Goal: Transaction & Acquisition: Book appointment/travel/reservation

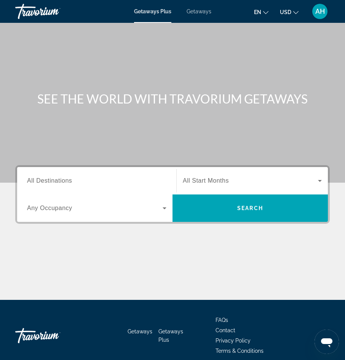
click at [268, 13] on icon "Change language" at bounding box center [265, 12] width 5 height 5
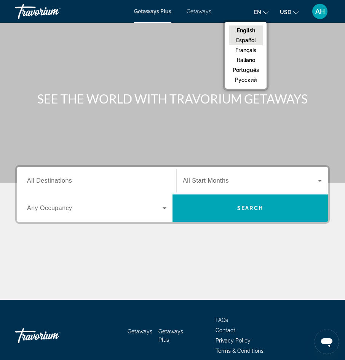
click at [253, 41] on button "Español" at bounding box center [246, 40] width 34 height 10
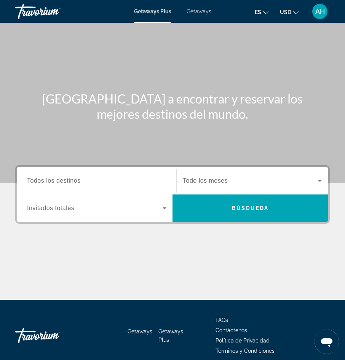
click at [66, 180] on span "Todos los destinos" at bounding box center [54, 180] width 54 height 6
click at [66, 180] on input "Destination Todos los destinos" at bounding box center [96, 181] width 139 height 9
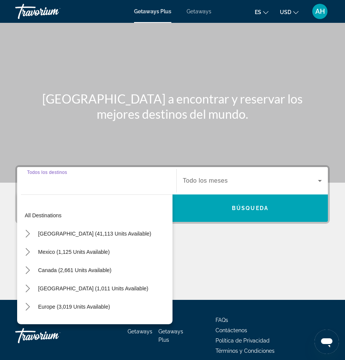
scroll to position [33, 0]
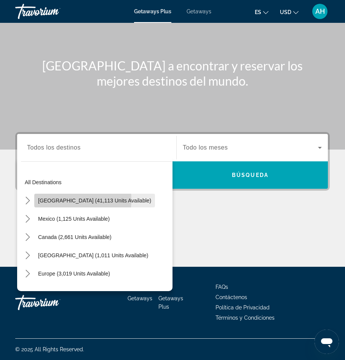
click at [59, 200] on span "[GEOGRAPHIC_DATA] (41,113 units available)" at bounding box center [94, 200] width 113 height 6
type input "**********"
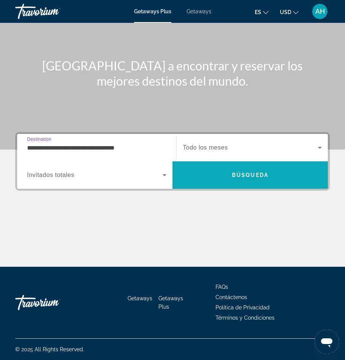
click at [226, 182] on span "Search" at bounding box center [249, 175] width 155 height 18
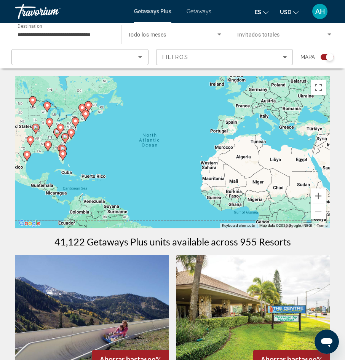
click at [47, 146] on image "Main content" at bounding box center [48, 144] width 5 height 5
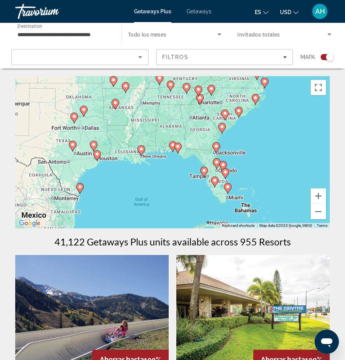
click at [171, 145] on g "Main content" at bounding box center [173, 146] width 8 height 11
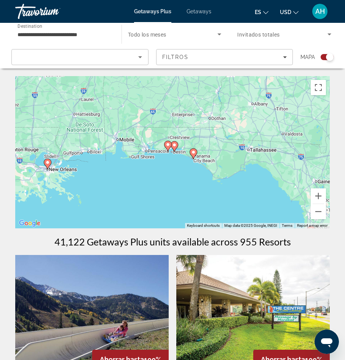
click at [174, 147] on image "Main content" at bounding box center [174, 145] width 5 height 5
type input "**********"
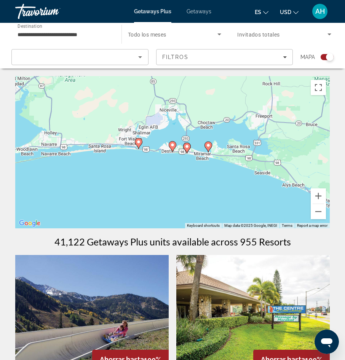
click at [140, 142] on image "Main content" at bounding box center [138, 142] width 5 height 5
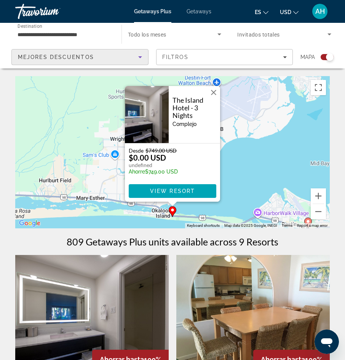
click at [139, 57] on icon "Sort by" at bounding box center [140, 57] width 4 height 2
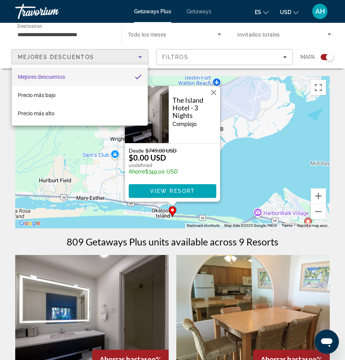
click at [142, 57] on div at bounding box center [172, 180] width 345 height 360
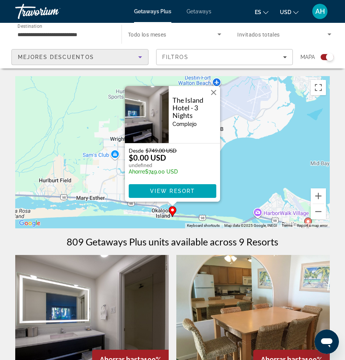
click at [141, 57] on icon "Sort by" at bounding box center [139, 57] width 9 height 9
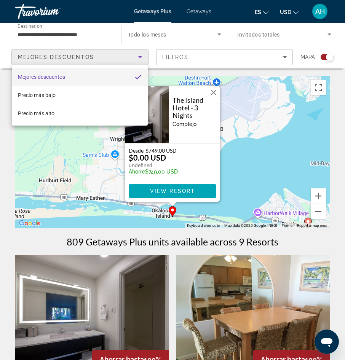
click at [138, 54] on div at bounding box center [172, 180] width 345 height 360
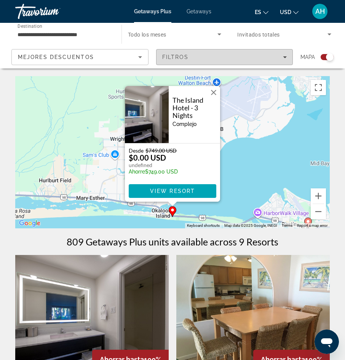
click at [283, 60] on div "Filtros" at bounding box center [224, 57] width 125 height 6
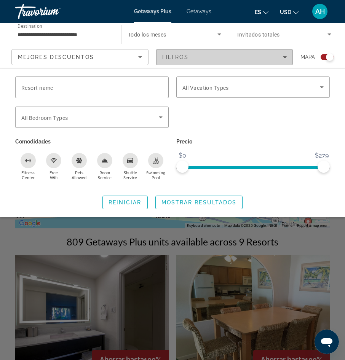
click at [283, 57] on icon "Filters" at bounding box center [285, 57] width 4 height 4
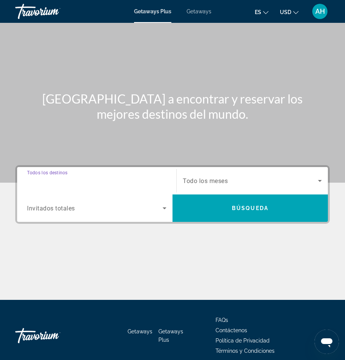
click at [71, 185] on input "Destination Todos los destinos" at bounding box center [96, 181] width 139 height 9
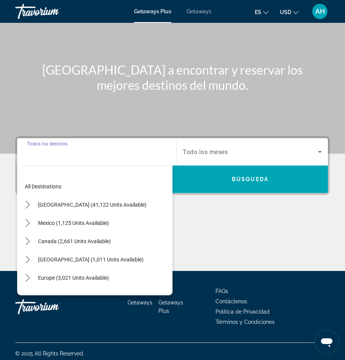
scroll to position [33, 0]
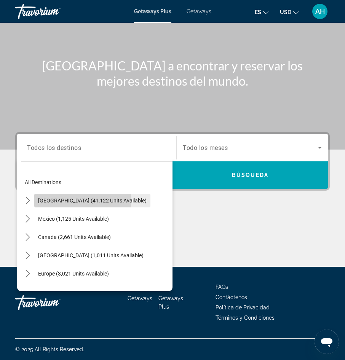
click at [77, 201] on span "[GEOGRAPHIC_DATA] (41,122 units available)" at bounding box center [92, 200] width 108 height 6
type input "**********"
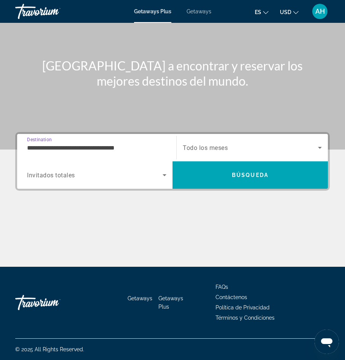
click at [134, 149] on input "**********" at bounding box center [96, 147] width 139 height 9
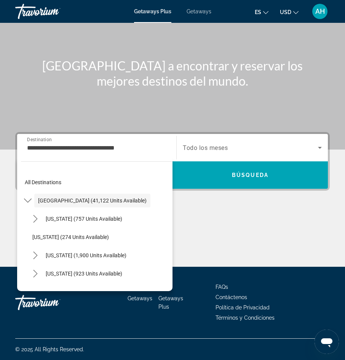
click at [132, 202] on div "[GEOGRAPHIC_DATA] (41,122 units available)" at bounding box center [96, 200] width 151 height 18
click at [138, 150] on input "**********" at bounding box center [96, 147] width 139 height 9
click at [143, 152] on input "**********" at bounding box center [96, 147] width 139 height 9
click at [138, 146] on input "**********" at bounding box center [96, 147] width 139 height 9
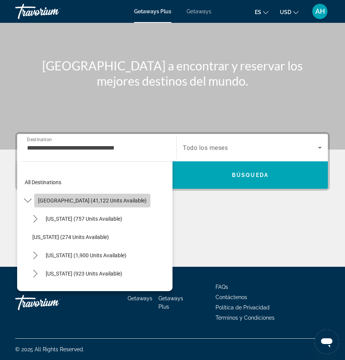
click at [115, 201] on span "[GEOGRAPHIC_DATA] (41,122 units available)" at bounding box center [92, 200] width 108 height 6
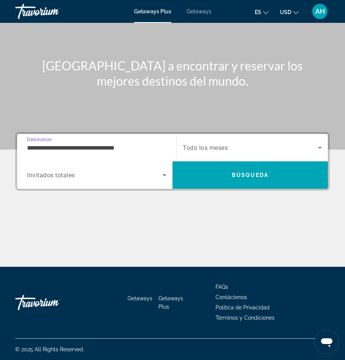
click at [134, 150] on input "**********" at bounding box center [96, 147] width 139 height 9
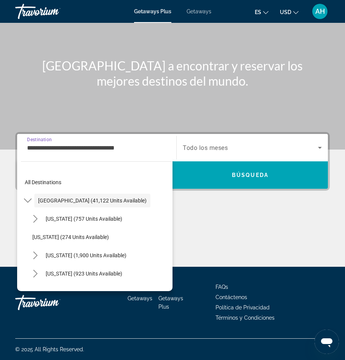
click at [54, 150] on input "**********" at bounding box center [96, 147] width 139 height 9
click at [68, 200] on span "[GEOGRAPHIC_DATA] (41,122 units available)" at bounding box center [92, 200] width 108 height 6
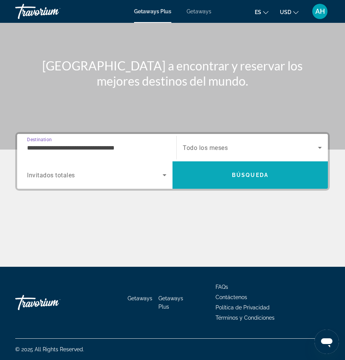
click at [209, 170] on span "Search" at bounding box center [249, 175] width 155 height 18
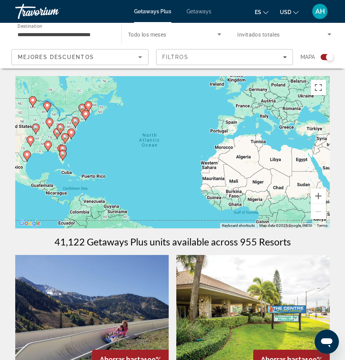
click at [112, 33] on div "**********" at bounding box center [64, 35] width 106 height 22
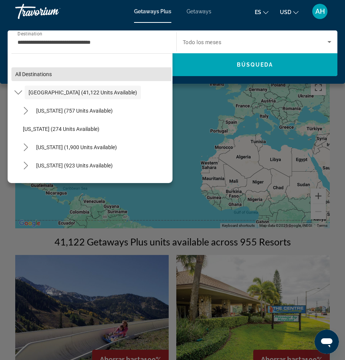
click at [91, 75] on span "Select destination: All destinations" at bounding box center [91, 74] width 161 height 18
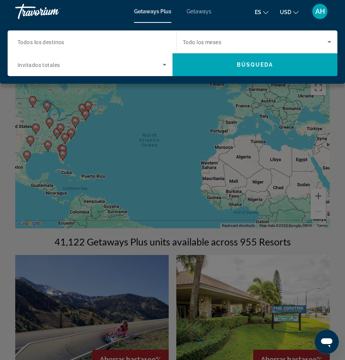
click at [127, 44] on input "Destination Todos los destinos" at bounding box center [90, 42] width 145 height 9
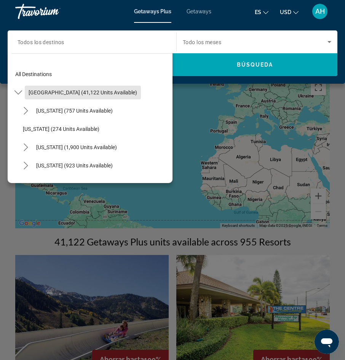
click at [108, 95] on span "[GEOGRAPHIC_DATA] (41,122 units available)" at bounding box center [83, 92] width 108 height 6
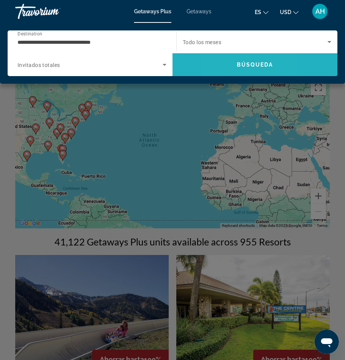
click at [221, 66] on span "Search" at bounding box center [254, 65] width 165 height 18
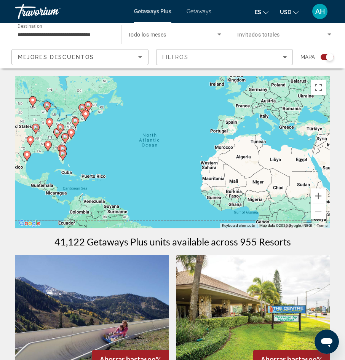
click at [47, 147] on icon "Main content" at bounding box center [48, 146] width 7 height 10
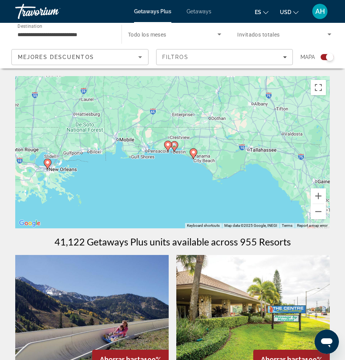
click at [196, 154] on icon "Main content" at bounding box center [193, 154] width 7 height 10
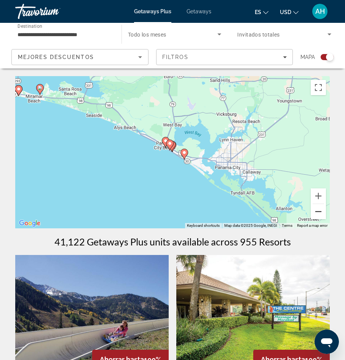
click at [318, 213] on button "Zoom out" at bounding box center [317, 211] width 15 height 15
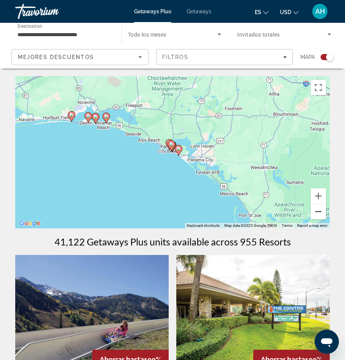
click at [318, 213] on button "Zoom out" at bounding box center [317, 211] width 15 height 15
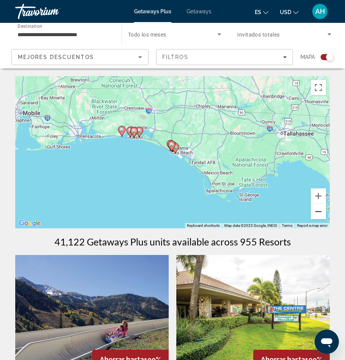
click at [318, 213] on button "Zoom out" at bounding box center [317, 211] width 15 height 15
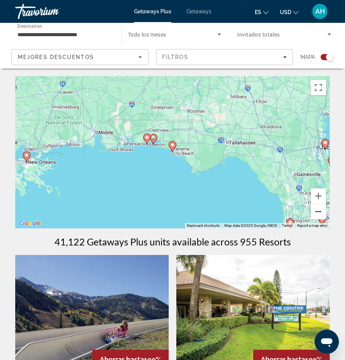
click at [318, 213] on button "Zoom out" at bounding box center [317, 211] width 15 height 15
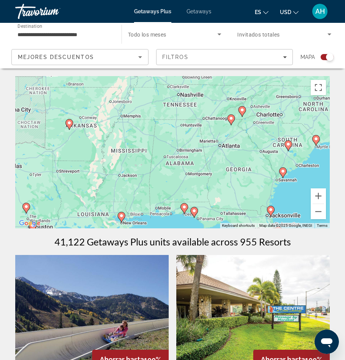
drag, startPoint x: 127, startPoint y: 97, endPoint x: 148, endPoint y: 164, distance: 69.9
click at [148, 164] on div "To activate drag with keyboard, press Alt + Enter. Once in keyboard drag state,…" at bounding box center [172, 152] width 314 height 152
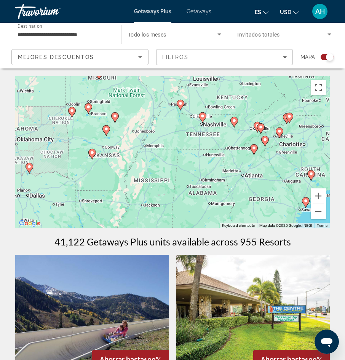
drag, startPoint x: 90, startPoint y: 133, endPoint x: 113, endPoint y: 163, distance: 38.0
click at [113, 163] on div "To activate drag with keyboard, press Alt + Enter. Once in keyboard drag state,…" at bounding box center [172, 152] width 314 height 152
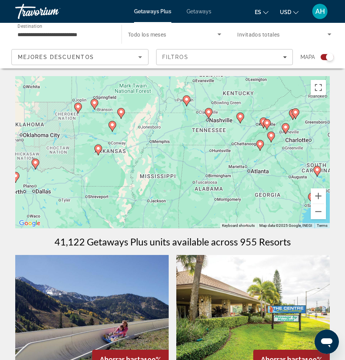
drag, startPoint x: 133, startPoint y: 184, endPoint x: 139, endPoint y: 180, distance: 7.0
click at [139, 180] on div "To activate drag with keyboard, press Alt + Enter. Once in keyboard drag state,…" at bounding box center [172, 152] width 314 height 152
click at [318, 214] on button "Zoom out" at bounding box center [317, 211] width 15 height 15
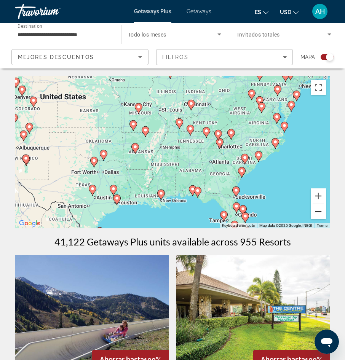
click at [318, 214] on button "Zoom out" at bounding box center [317, 211] width 15 height 15
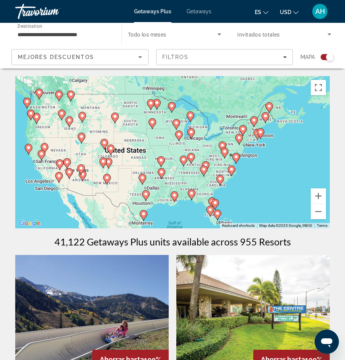
drag, startPoint x: 161, startPoint y: 148, endPoint x: 168, endPoint y: 174, distance: 26.8
click at [168, 174] on div "To activate drag with keyboard, press Alt + Enter. Once in keyboard drag state,…" at bounding box center [172, 152] width 314 height 152
click at [319, 195] on button "Zoom in" at bounding box center [317, 195] width 15 height 15
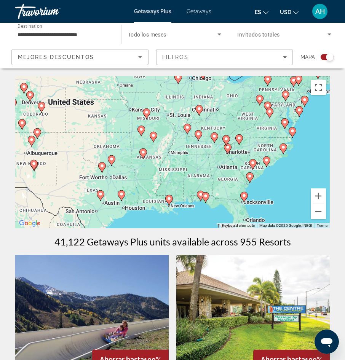
drag, startPoint x: 159, startPoint y: 176, endPoint x: 153, endPoint y: 129, distance: 47.2
click at [153, 129] on div "To activate drag with keyboard, press Alt + Enter. Once in keyboard drag state,…" at bounding box center [172, 152] width 314 height 152
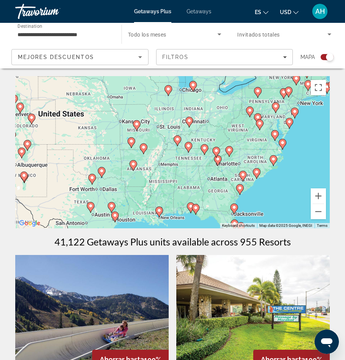
drag, startPoint x: 181, startPoint y: 155, endPoint x: 171, endPoint y: 168, distance: 16.2
click at [171, 168] on div "To activate drag with keyboard, press Alt + Enter. Once in keyboard drag state,…" at bounding box center [172, 152] width 314 height 152
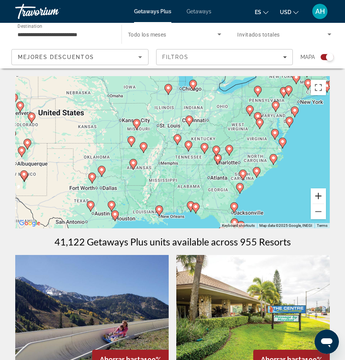
click at [321, 196] on button "Zoom in" at bounding box center [317, 195] width 15 height 15
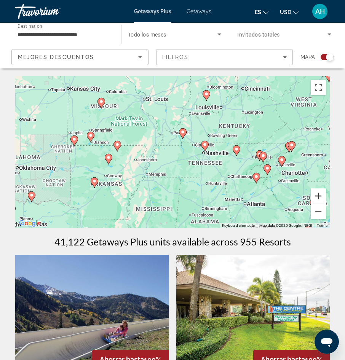
click at [321, 196] on button "Zoom in" at bounding box center [317, 195] width 15 height 15
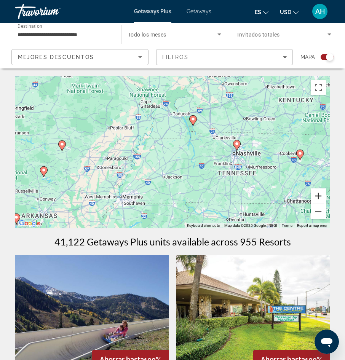
click at [321, 196] on button "Zoom in" at bounding box center [317, 195] width 15 height 15
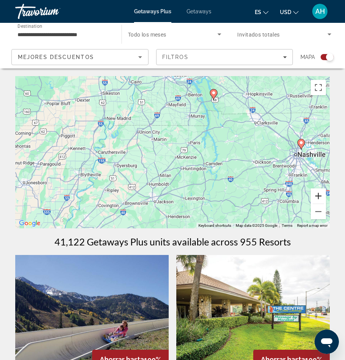
click at [321, 196] on button "Zoom in" at bounding box center [317, 195] width 15 height 15
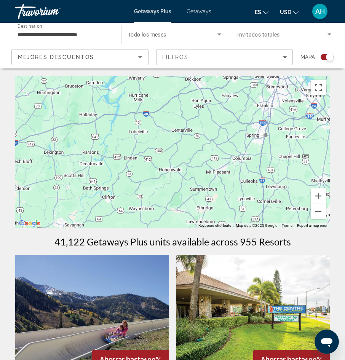
drag, startPoint x: 250, startPoint y: 164, endPoint x: 105, endPoint y: 65, distance: 175.6
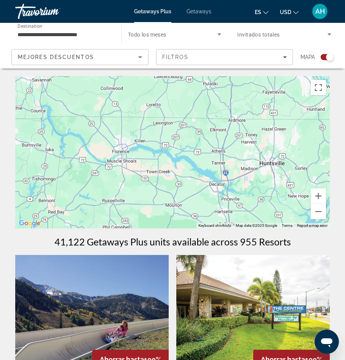
drag, startPoint x: 223, startPoint y: 177, endPoint x: 192, endPoint y: 35, distance: 146.1
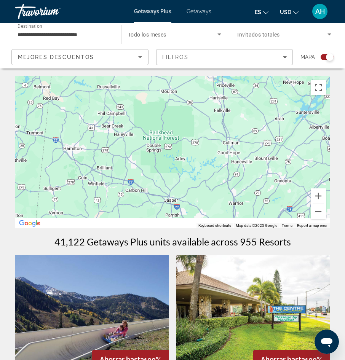
drag, startPoint x: 236, startPoint y: 170, endPoint x: 223, endPoint y: 43, distance: 127.0
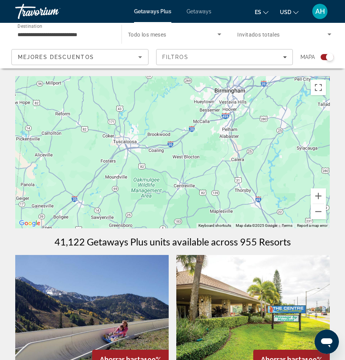
drag, startPoint x: 198, startPoint y: 213, endPoint x: 202, endPoint y: 73, distance: 139.7
click at [319, 213] on button "Zoom out" at bounding box center [317, 211] width 15 height 15
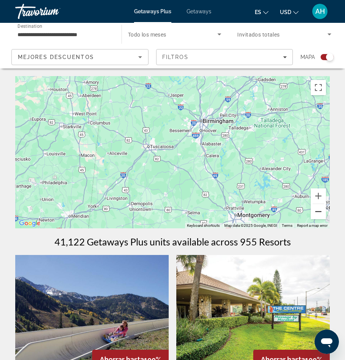
click at [319, 213] on button "Zoom out" at bounding box center [317, 211] width 15 height 15
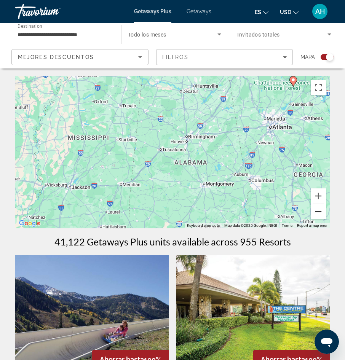
click at [318, 213] on button "Zoom out" at bounding box center [317, 211] width 15 height 15
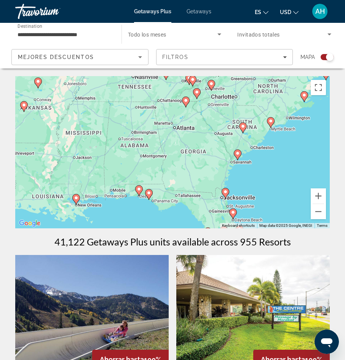
drag, startPoint x: 185, startPoint y: 171, endPoint x: 139, endPoint y: 158, distance: 47.9
click at [139, 158] on div "To activate drag with keyboard, press Alt + Enter. Once in keyboard drag state,…" at bounding box center [172, 152] width 314 height 152
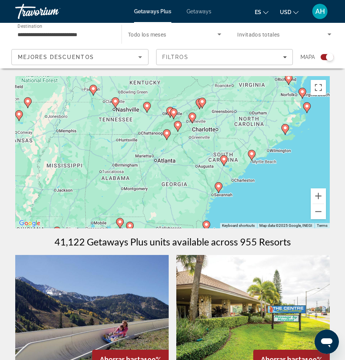
drag, startPoint x: 161, startPoint y: 146, endPoint x: 143, endPoint y: 180, distance: 37.8
click at [143, 180] on div "To activate drag with keyboard, press Alt + Enter. Once in keyboard drag state,…" at bounding box center [172, 152] width 314 height 152
click at [320, 196] on button "Zoom in" at bounding box center [317, 195] width 15 height 15
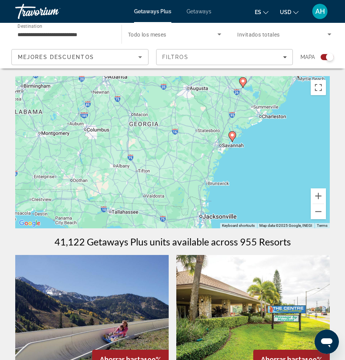
drag, startPoint x: 204, startPoint y: 194, endPoint x: 172, endPoint y: 84, distance: 114.0
click at [172, 84] on div "To activate drag with keyboard, press Alt + Enter. Once in keyboard drag state,…" at bounding box center [172, 152] width 314 height 152
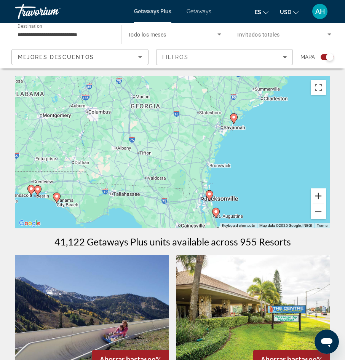
click at [320, 196] on button "Zoom in" at bounding box center [317, 195] width 15 height 15
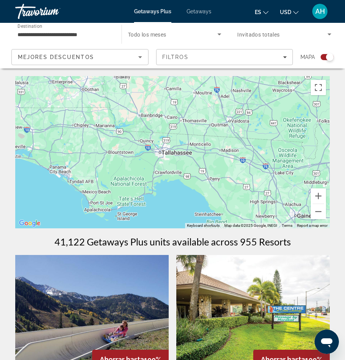
drag, startPoint x: 180, startPoint y: 183, endPoint x: 290, endPoint y: 99, distance: 138.2
click at [290, 99] on div "To activate drag with keyboard, press Alt + Enter. Once in keyboard drag state,…" at bounding box center [172, 152] width 314 height 152
click at [315, 194] on button "Zoom in" at bounding box center [317, 195] width 15 height 15
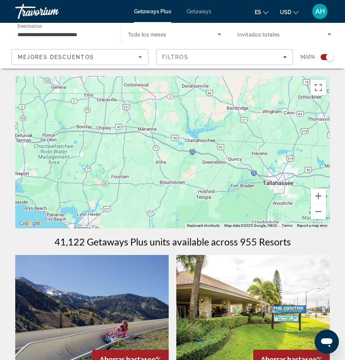
drag, startPoint x: 233, startPoint y: 181, endPoint x: 364, endPoint y: 212, distance: 134.2
click at [345, 212] on html "**********" at bounding box center [172, 180] width 345 height 360
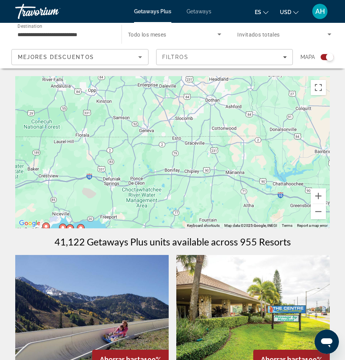
drag, startPoint x: 121, startPoint y: 158, endPoint x: 210, endPoint y: 201, distance: 98.7
click at [210, 201] on div "To activate drag with keyboard, press Alt + Enter. Once in keyboard drag state,…" at bounding box center [172, 152] width 314 height 152
click at [320, 197] on button "Zoom in" at bounding box center [317, 195] width 15 height 15
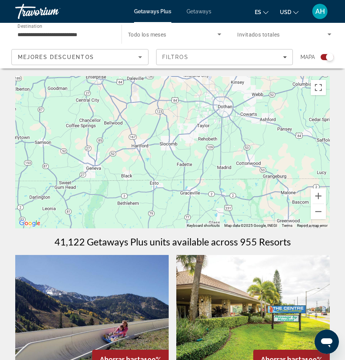
drag, startPoint x: 170, startPoint y: 152, endPoint x: 141, endPoint y: 211, distance: 65.9
click at [141, 211] on div "Main content" at bounding box center [172, 152] width 314 height 152
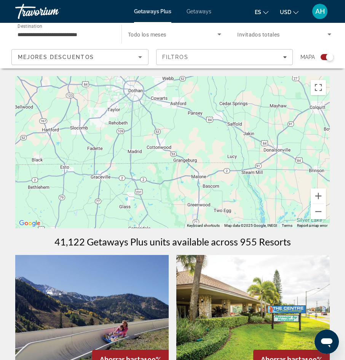
drag, startPoint x: 204, startPoint y: 156, endPoint x: 118, endPoint y: 132, distance: 88.7
click at [117, 134] on div "Main content" at bounding box center [172, 152] width 314 height 152
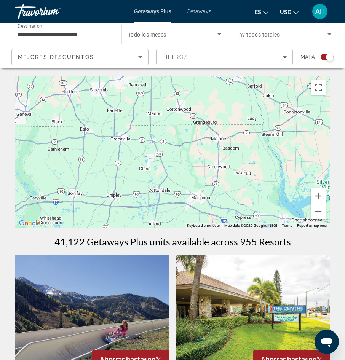
drag, startPoint x: 230, startPoint y: 170, endPoint x: 242, endPoint y: 143, distance: 29.8
click at [242, 143] on div "Main content" at bounding box center [172, 152] width 314 height 152
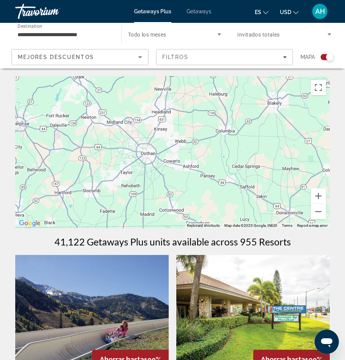
drag, startPoint x: 121, startPoint y: 125, endPoint x: 118, endPoint y: 221, distance: 96.3
click at [116, 222] on div "Main content" at bounding box center [172, 152] width 314 height 152
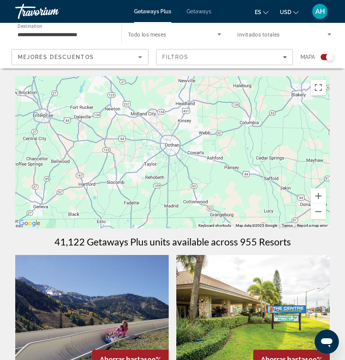
drag, startPoint x: 122, startPoint y: 122, endPoint x: 116, endPoint y: 99, distance: 23.4
click at [121, 100] on div "Main content" at bounding box center [172, 152] width 314 height 152
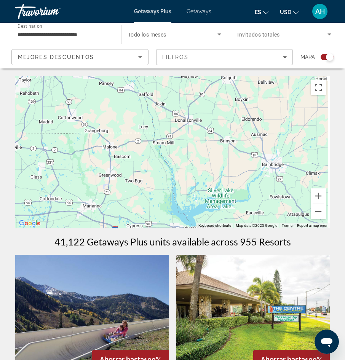
drag, startPoint x: 221, startPoint y: 149, endPoint x: 132, endPoint y: 71, distance: 118.7
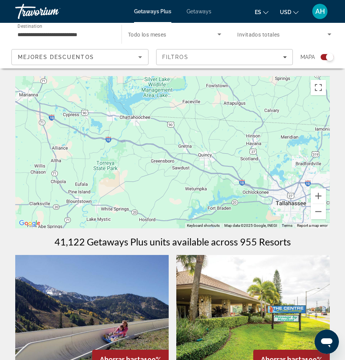
drag, startPoint x: 218, startPoint y: 129, endPoint x: 161, endPoint y: 16, distance: 126.4
click at [158, 17] on div "**********" at bounding box center [172, 180] width 345 height 360
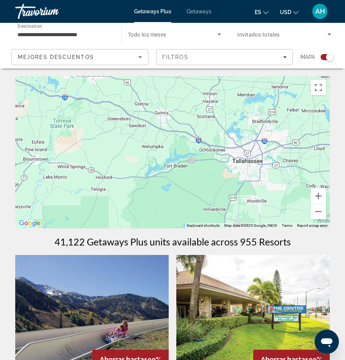
drag, startPoint x: 118, startPoint y: 169, endPoint x: 72, endPoint y: 129, distance: 60.7
click at [72, 129] on div "Main content" at bounding box center [172, 152] width 314 height 152
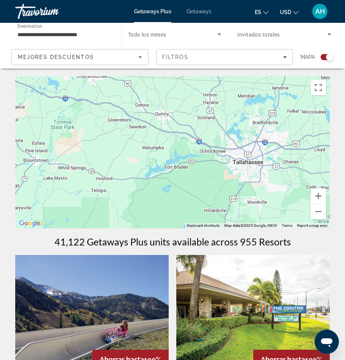
drag, startPoint x: 72, startPoint y: 129, endPoint x: 113, endPoint y: 154, distance: 48.4
click at [113, 154] on div "Main content" at bounding box center [172, 152] width 314 height 152
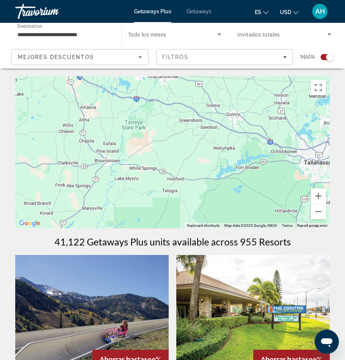
drag, startPoint x: 54, startPoint y: 147, endPoint x: 130, endPoint y: 142, distance: 76.3
click at [126, 147] on div "Main content" at bounding box center [172, 152] width 314 height 152
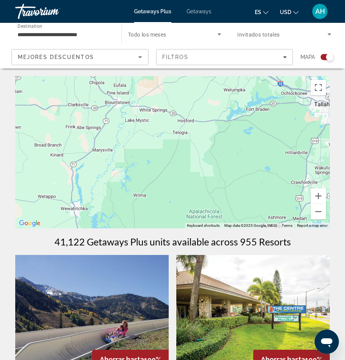
drag, startPoint x: 91, startPoint y: 175, endPoint x: 100, endPoint y: 114, distance: 61.7
click at [100, 116] on div "Main content" at bounding box center [172, 152] width 314 height 152
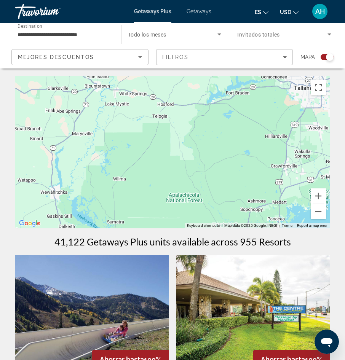
drag, startPoint x: 176, startPoint y: 191, endPoint x: 156, endPoint y: 178, distance: 24.2
click at [156, 178] on div "Main content" at bounding box center [172, 152] width 314 height 152
click at [93, 33] on input "**********" at bounding box center [65, 34] width 94 height 9
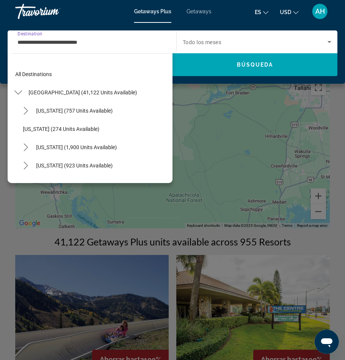
scroll to position [155, 0]
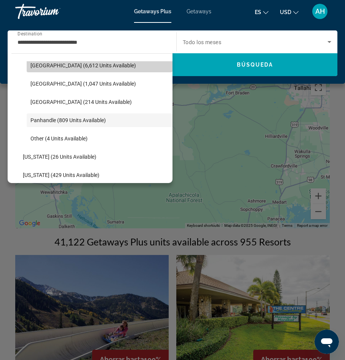
click at [160, 70] on span "Select destination: Orlando & Disney Area (6,612 units available)" at bounding box center [100, 65] width 146 height 18
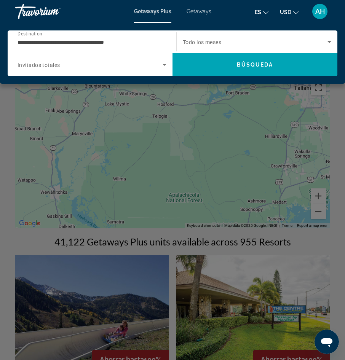
click at [161, 70] on div "Search widget" at bounding box center [92, 64] width 149 height 21
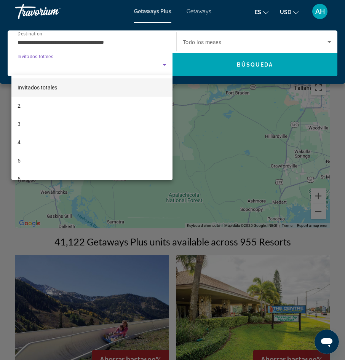
click at [165, 64] on div at bounding box center [172, 180] width 345 height 360
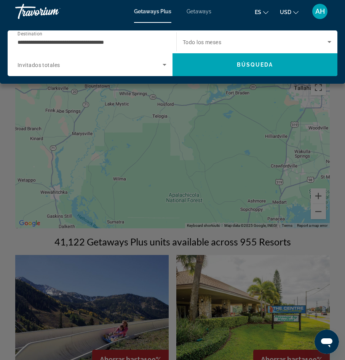
click at [139, 41] on input "**********" at bounding box center [90, 42] width 145 height 9
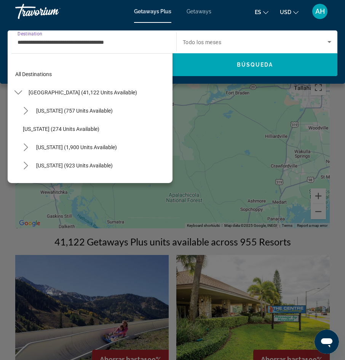
scroll to position [100, 0]
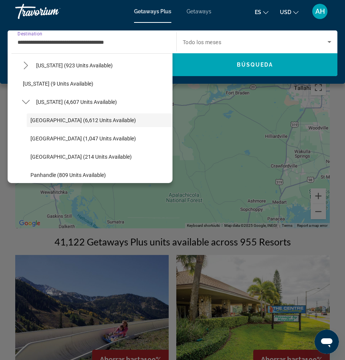
click at [146, 45] on input "**********" at bounding box center [90, 42] width 145 height 9
click at [142, 44] on input "**********" at bounding box center [90, 42] width 145 height 9
drag, startPoint x: 84, startPoint y: 49, endPoint x: 123, endPoint y: 36, distance: 40.5
click at [122, 37] on div "**********" at bounding box center [90, 42] width 145 height 22
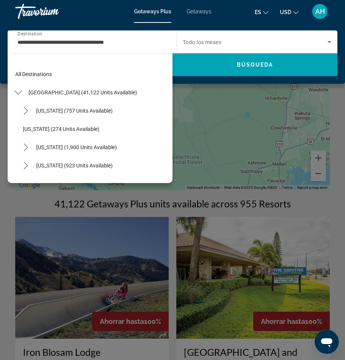
scroll to position [0, 0]
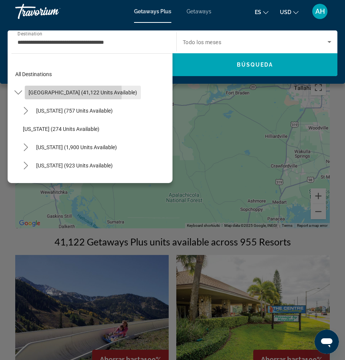
click at [53, 92] on span "[GEOGRAPHIC_DATA] (41,122 units available)" at bounding box center [83, 92] width 108 height 6
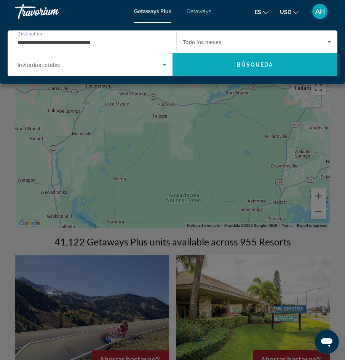
click at [207, 66] on span "Search" at bounding box center [254, 65] width 165 height 18
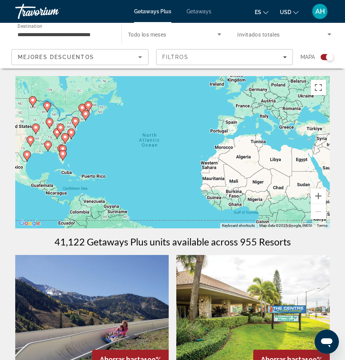
click at [47, 146] on image "Main content" at bounding box center [48, 144] width 5 height 5
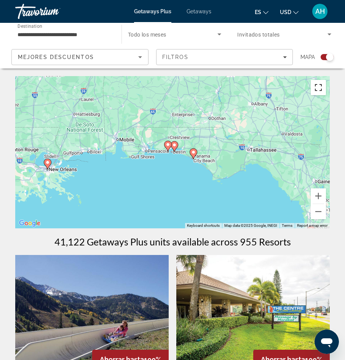
click at [316, 89] on button "Toggle fullscreen view" at bounding box center [317, 87] width 15 height 15
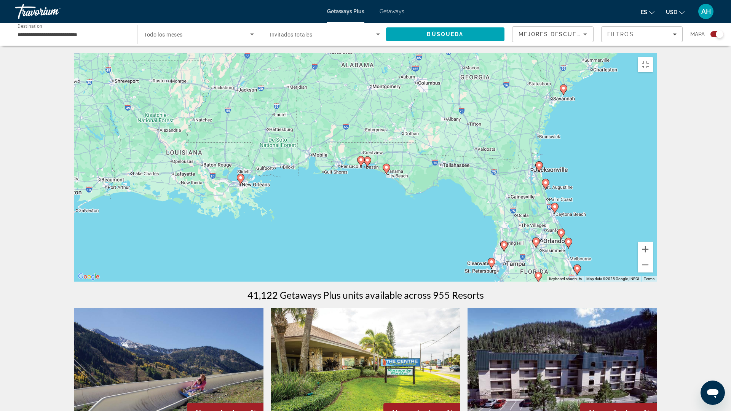
click at [58, 192] on g "Main content" at bounding box center [57, 186] width 8 height 11
click at [57, 188] on image "Main content" at bounding box center [57, 185] width 5 height 5
click at [74, 229] on div "To activate drag with keyboard, press Alt + Enter. Once in keyboard drag state,…" at bounding box center [365, 167] width 582 height 228
click at [56, 192] on icon "Main content" at bounding box center [57, 187] width 7 height 10
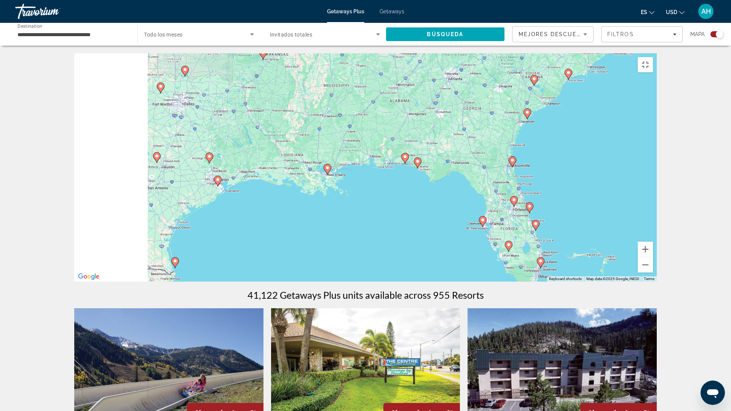
click at [74, 226] on div "To activate drag with keyboard, press Alt + Enter. Once in keyboard drag state,…" at bounding box center [365, 167] width 582 height 228
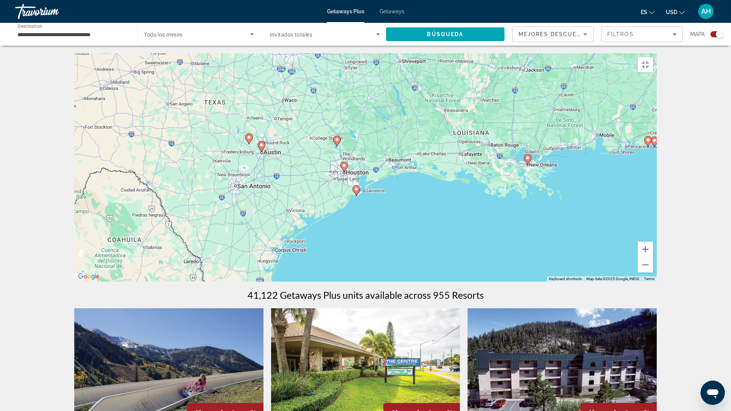
click at [344, 172] on icon "Main content" at bounding box center [344, 167] width 7 height 10
type input "**********"
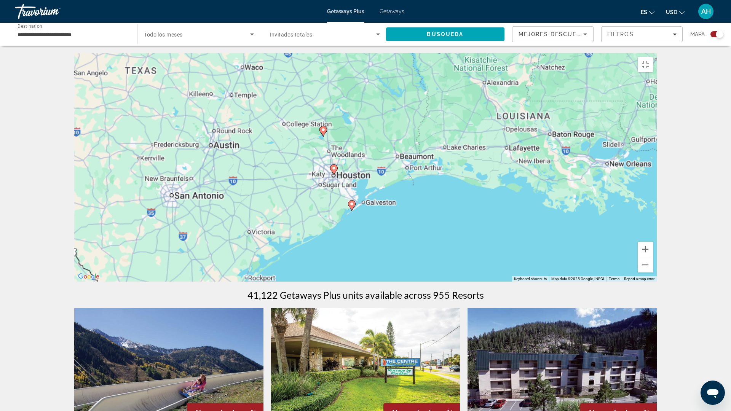
click at [344, 207] on div "To activate drag with keyboard, press Alt + Enter. Once in keyboard drag state,…" at bounding box center [365, 167] width 582 height 228
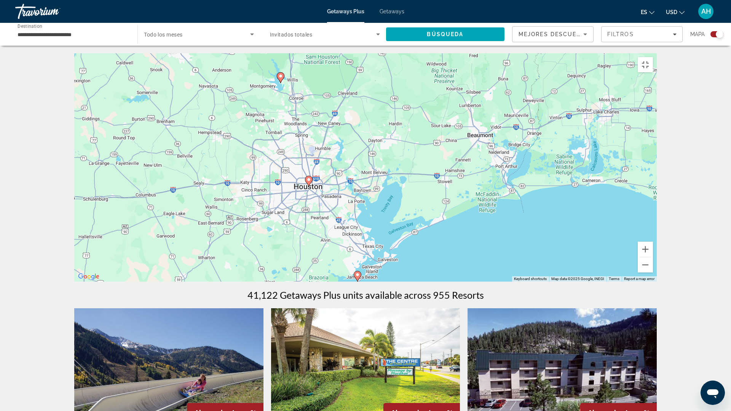
click at [308, 186] on icon "Main content" at bounding box center [308, 181] width 7 height 10
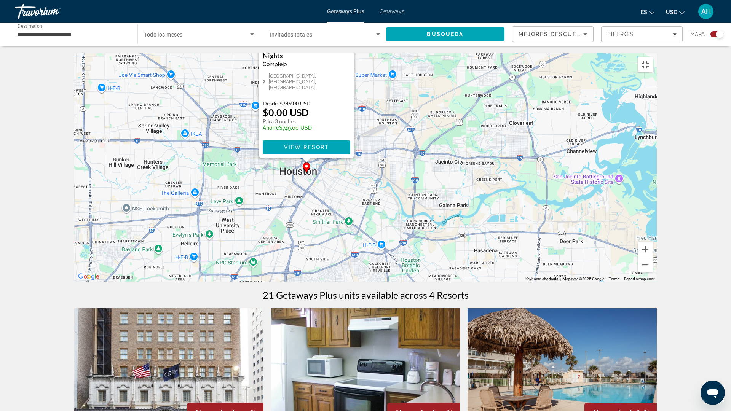
drag, startPoint x: 293, startPoint y: 211, endPoint x: 532, endPoint y: 63, distance: 281.6
click at [350, 63] on div "To activate drag with keyboard, press Alt + Enter. Once in keyboard drag state,…" at bounding box center [365, 167] width 582 height 228
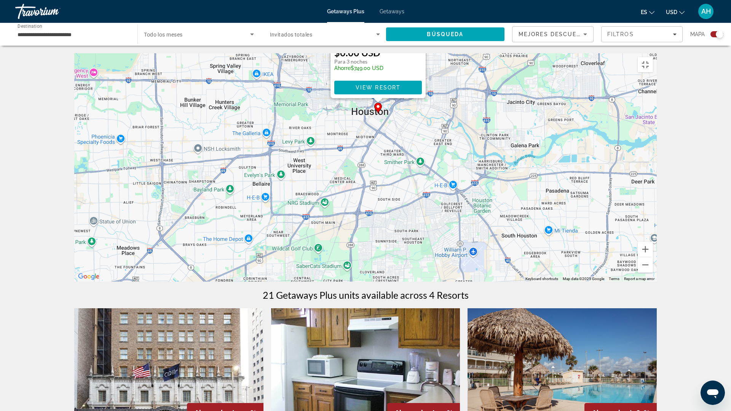
drag, startPoint x: 472, startPoint y: 204, endPoint x: 540, endPoint y: 146, distance: 89.1
click at [350, 146] on div "To activate drag with keyboard, press Alt + Enter. Once in keyboard drag state,…" at bounding box center [365, 167] width 582 height 228
click at [350, 179] on div "To activate drag with keyboard, press Alt + Enter. Once in keyboard drag state,…" at bounding box center [365, 167] width 582 height 228
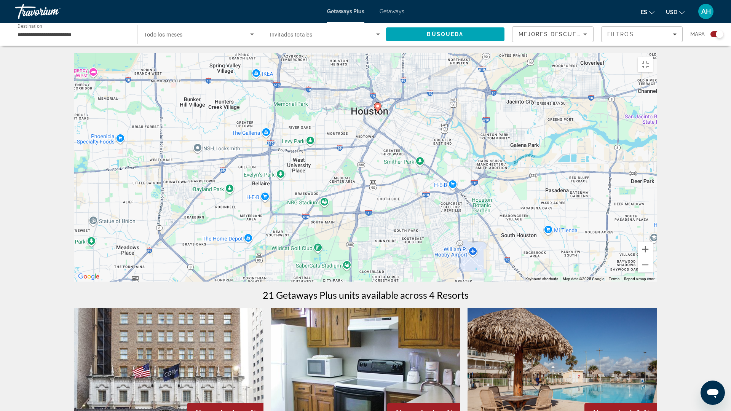
click at [326, 84] on div "To activate drag with keyboard, press Alt + Enter. Once in keyboard drag state,…" at bounding box center [365, 167] width 582 height 228
click at [338, 105] on div "To activate drag with keyboard, press Alt + Enter. Once in keyboard drag state,…" at bounding box center [365, 167] width 582 height 228
click at [336, 105] on div "To activate drag with keyboard, press Alt + Enter. Once in keyboard drag state,…" at bounding box center [365, 167] width 582 height 228
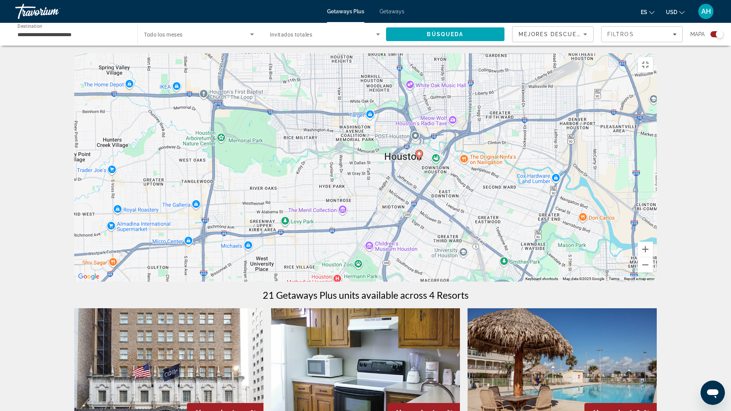
click at [274, 59] on div "To activate drag with keyboard, press Alt + Enter. Once in keyboard drag state,…" at bounding box center [365, 167] width 582 height 228
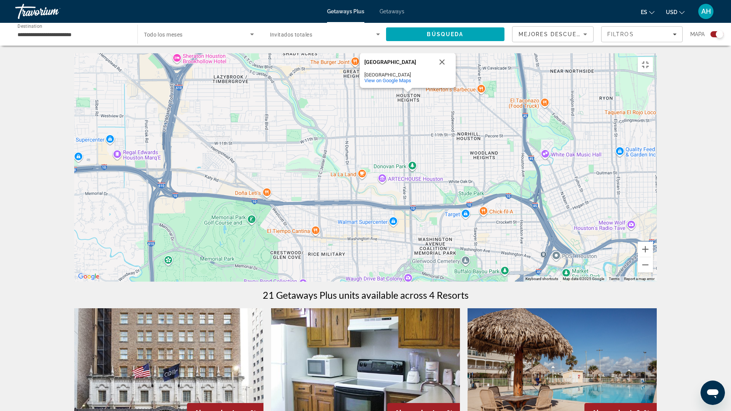
click at [177, 94] on div "To activate drag with keyboard, press Alt + Enter. Once in keyboard drag state,…" at bounding box center [365, 167] width 582 height 228
click at [178, 94] on div "To activate drag with keyboard, press Alt + Enter. Once in keyboard drag state,…" at bounding box center [365, 167] width 582 height 228
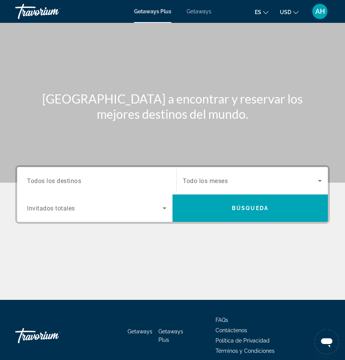
click at [180, 248] on div "Main content" at bounding box center [172, 271] width 314 height 57
click at [309, 76] on div "Main content" at bounding box center [172, 91] width 345 height 183
click at [294, 11] on icon "Change currency" at bounding box center [295, 12] width 5 height 5
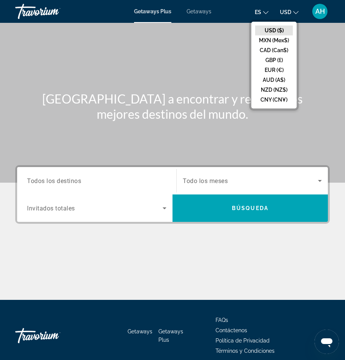
click at [294, 11] on icon "Change currency" at bounding box center [295, 12] width 5 height 5
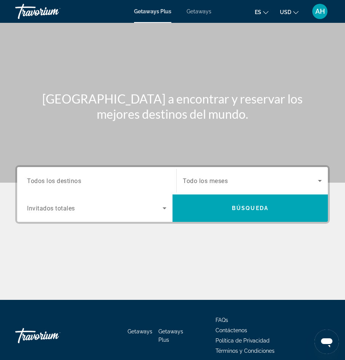
drag, startPoint x: 331, startPoint y: 0, endPoint x: 139, endPoint y: 51, distance: 198.9
click at [139, 51] on div "Main content" at bounding box center [172, 91] width 345 height 183
click at [129, 242] on div "Destination Todos los destinos Start Month Todo los meses Occupancy Invitados t…" at bounding box center [172, 232] width 345 height 135
click at [124, 246] on div "Main content" at bounding box center [172, 271] width 314 height 57
